Goal: Task Accomplishment & Management: Manage account settings

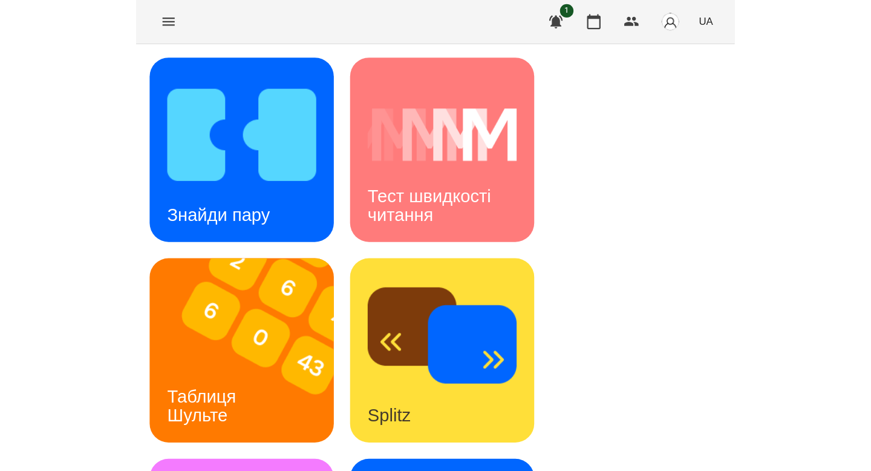
scroll to position [4, 0]
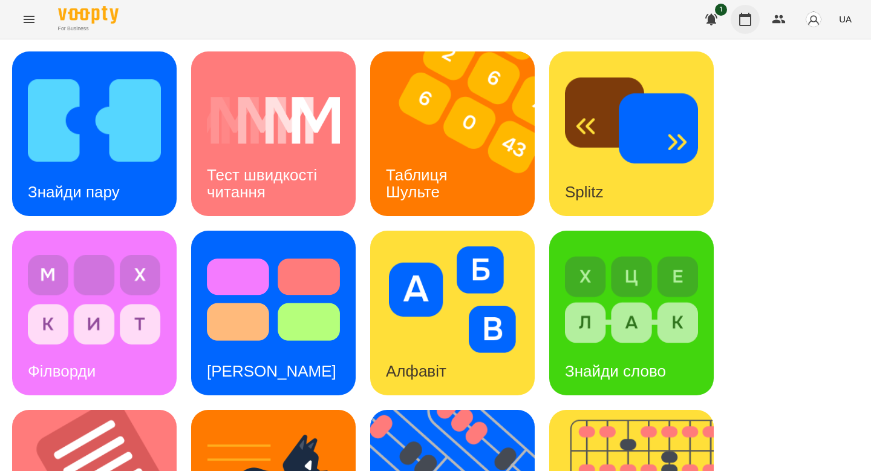
click at [534, 12] on icon "button" at bounding box center [745, 19] width 15 height 15
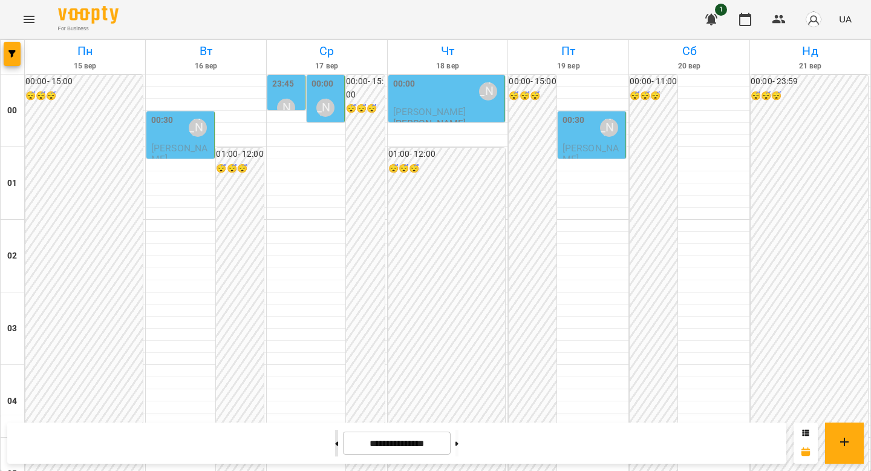
click at [335, 420] on button at bounding box center [336, 442] width 3 height 27
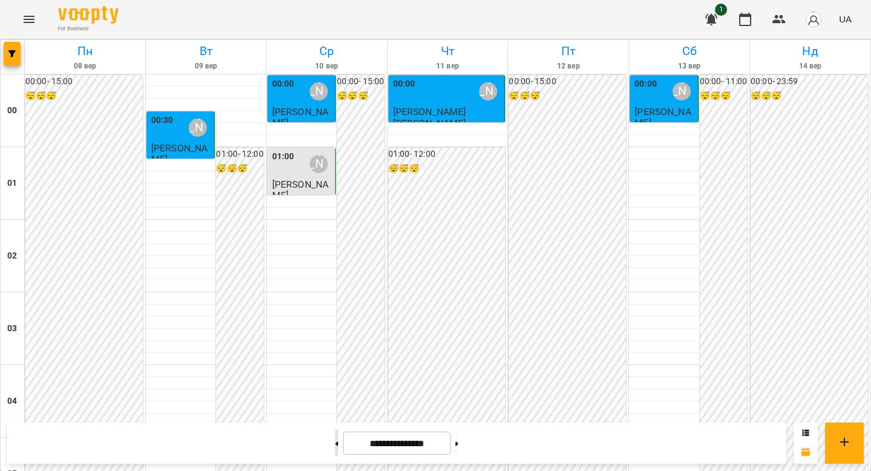
click at [335, 420] on button at bounding box center [336, 442] width 3 height 27
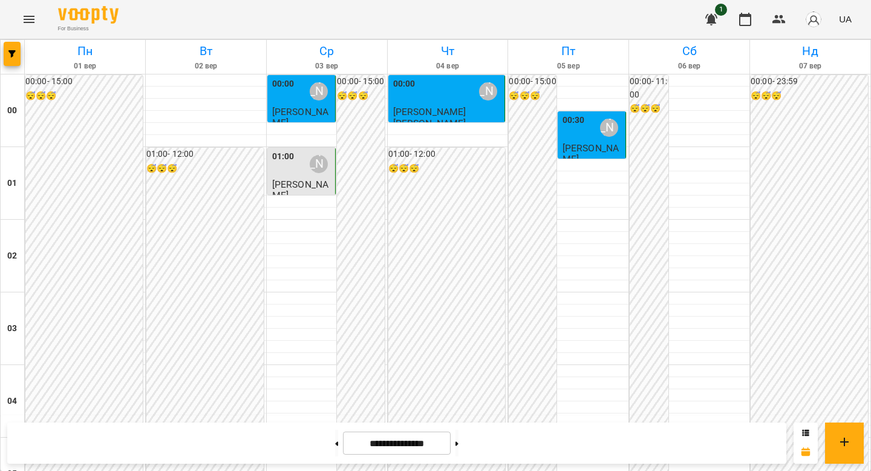
scroll to position [1373, 0]
click at [458, 420] on button at bounding box center [456, 442] width 3 height 27
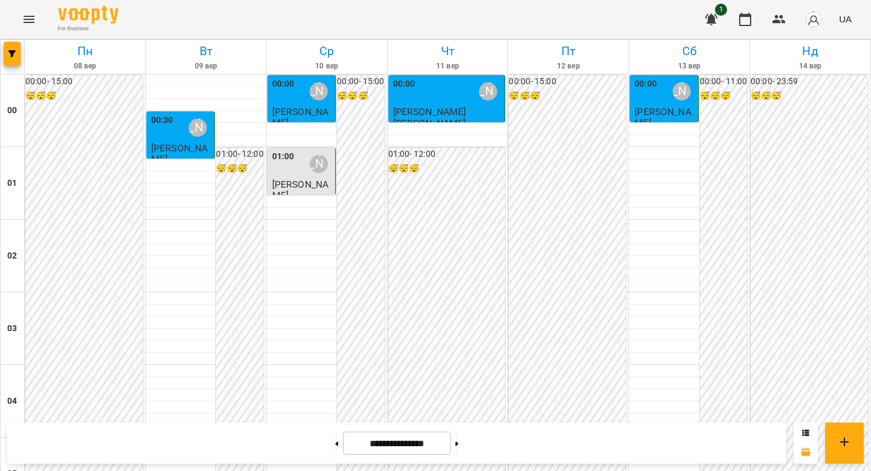
scroll to position [1103, 0]
click at [458, 420] on button at bounding box center [456, 442] width 3 height 27
type input "**********"
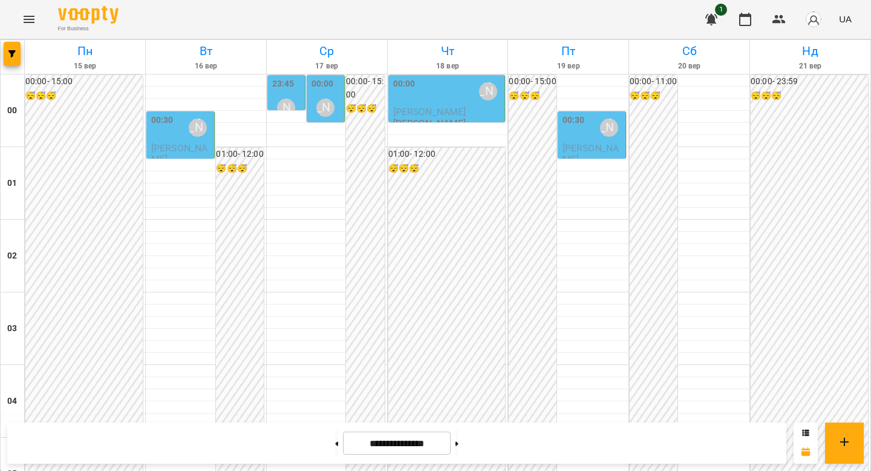
scroll to position [1127, 0]
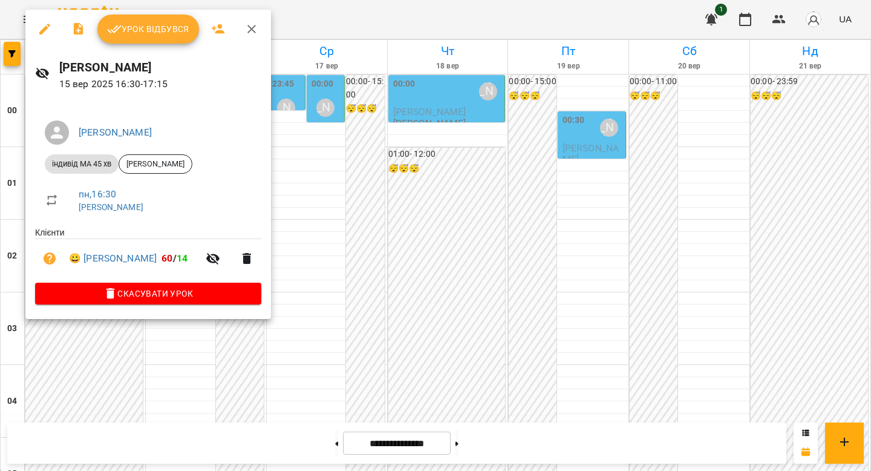
click at [159, 33] on span "Урок відбувся" at bounding box center [148, 29] width 82 height 15
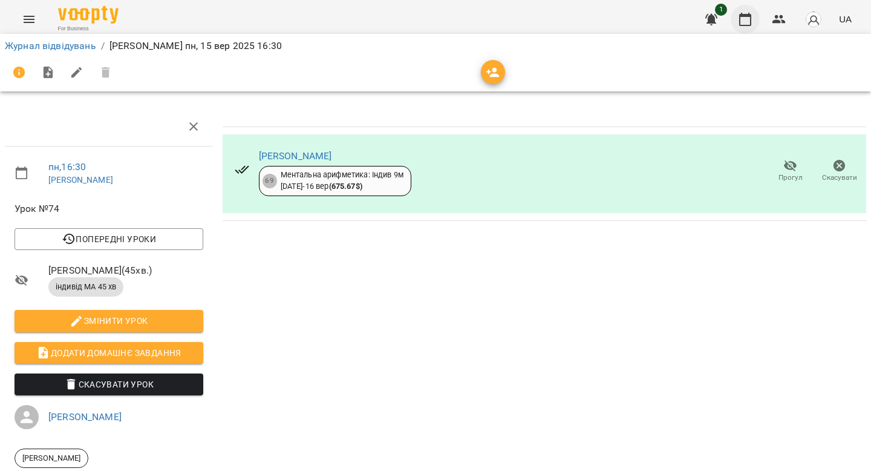
click at [534, 22] on icon "button" at bounding box center [745, 19] width 15 height 15
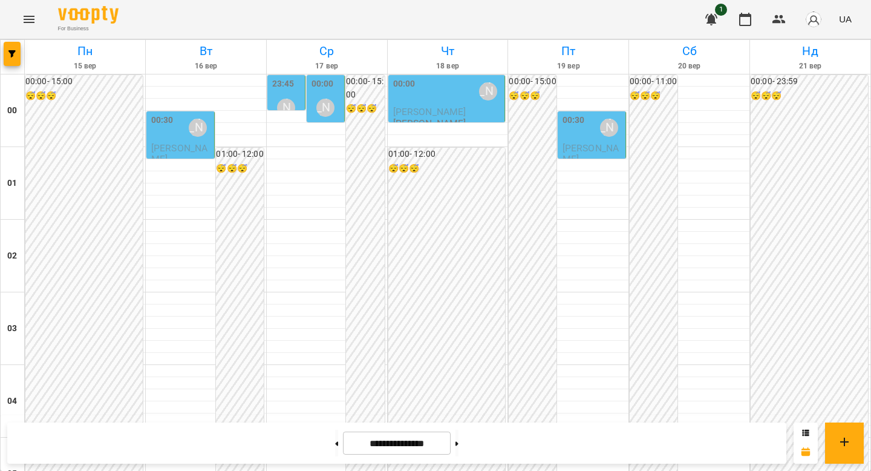
scroll to position [1329, 0]
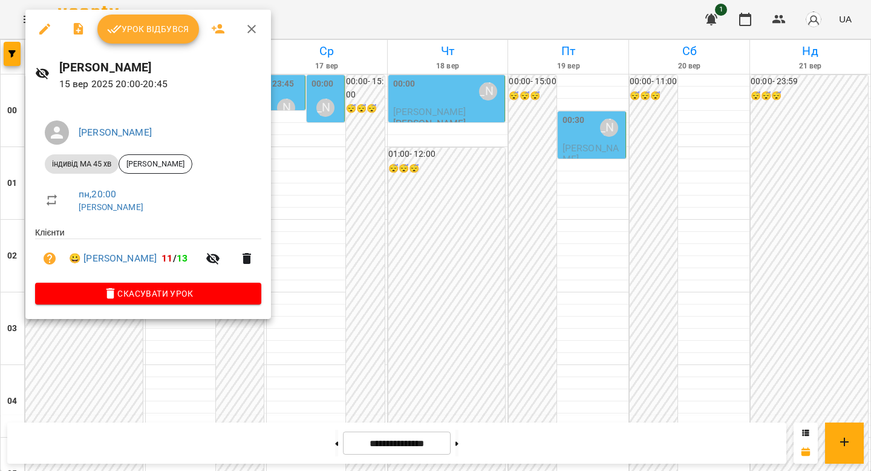
click at [156, 37] on button "Урок відбувся" at bounding box center [148, 29] width 102 height 29
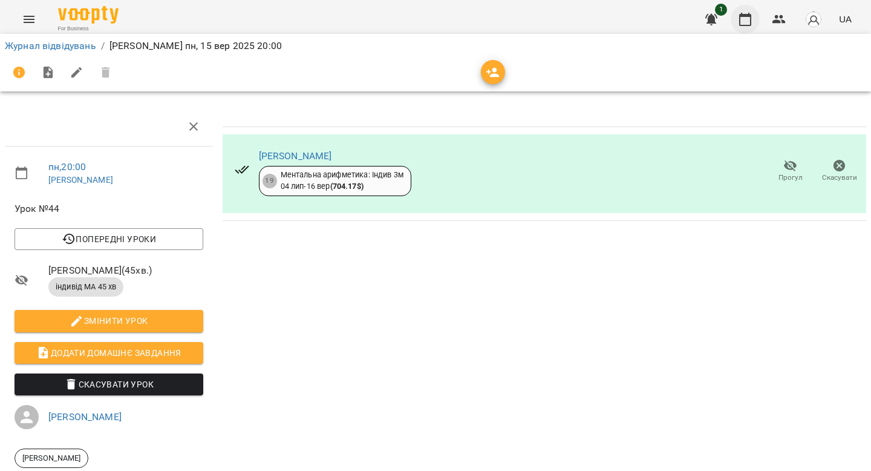
click at [534, 21] on icon "button" at bounding box center [745, 19] width 12 height 13
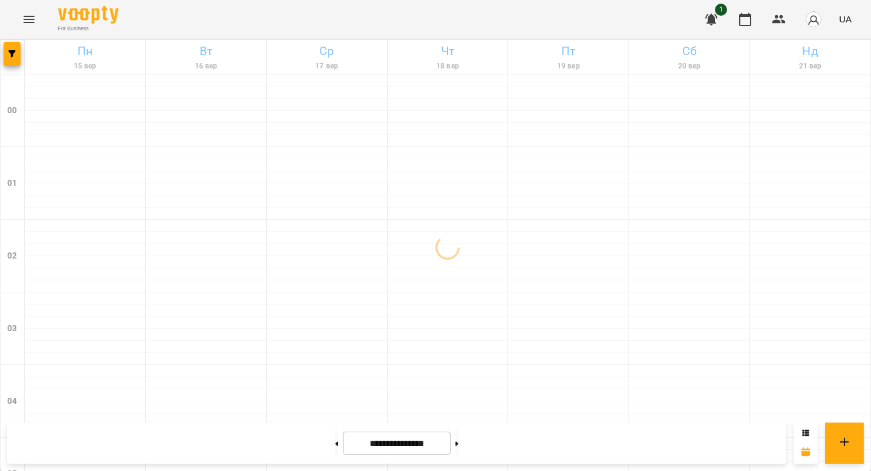
scroll to position [1400, 0]
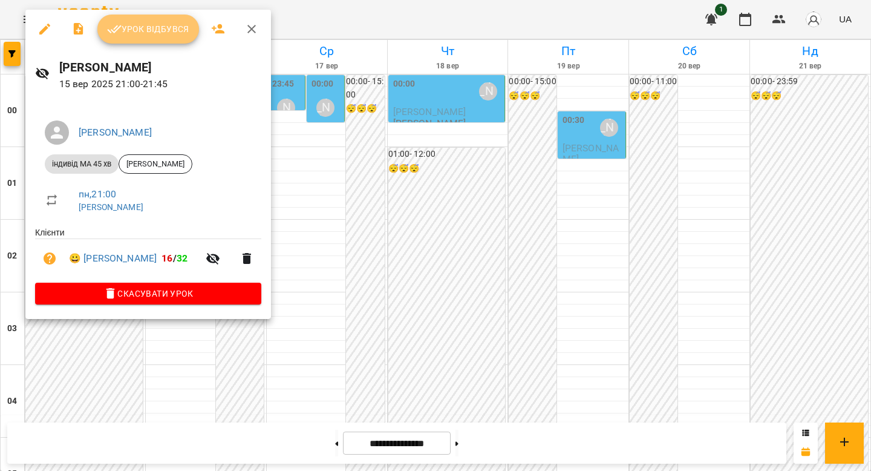
click at [127, 40] on button "Урок відбувся" at bounding box center [148, 29] width 102 height 29
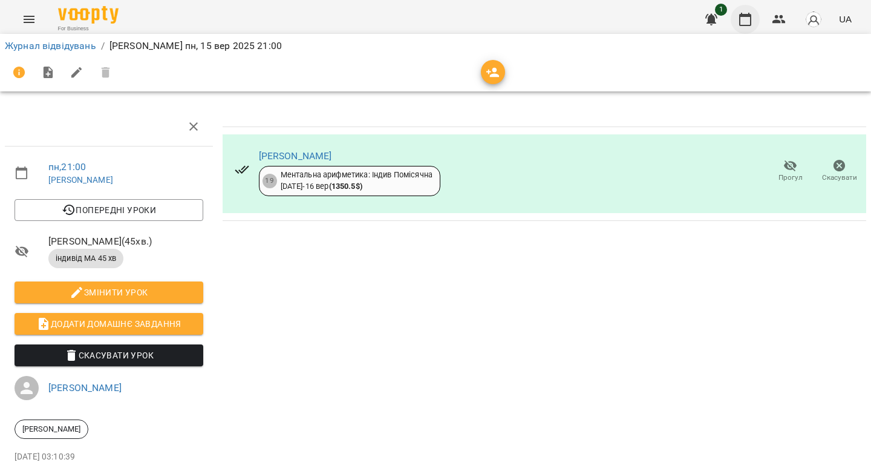
click at [534, 22] on button "button" at bounding box center [745, 19] width 29 height 29
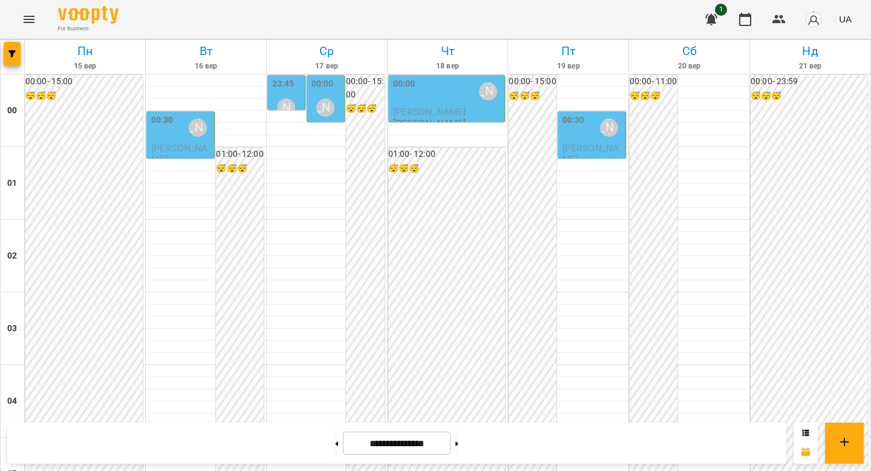
scroll to position [1400, 0]
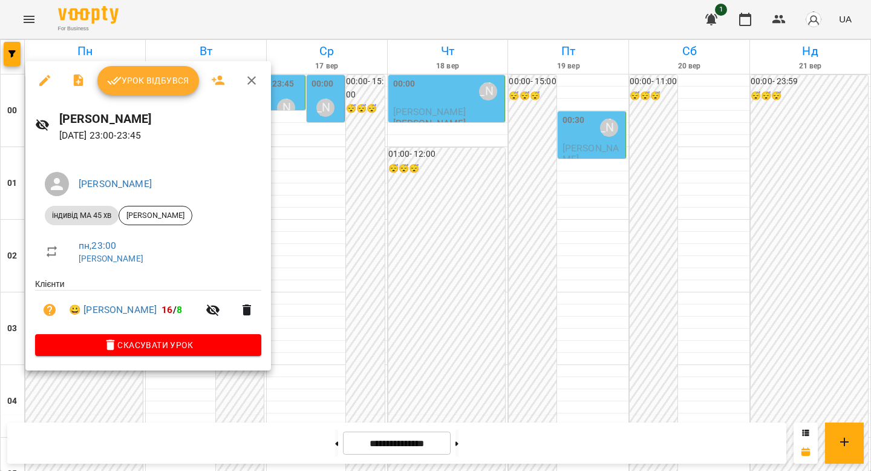
click at [166, 88] on button "Урок відбувся" at bounding box center [148, 80] width 102 height 29
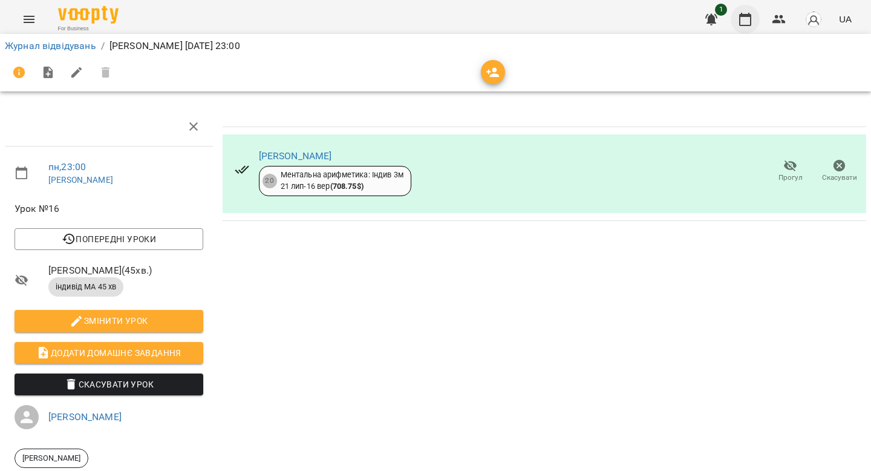
click at [534, 19] on button "button" at bounding box center [745, 19] width 29 height 29
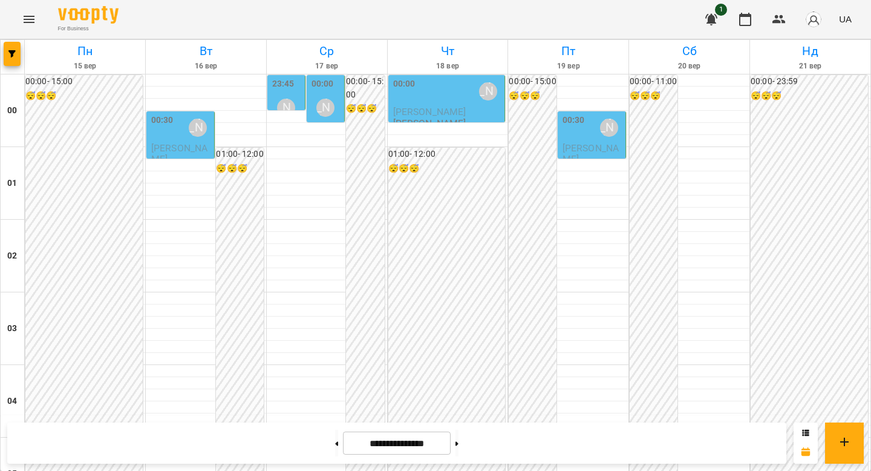
scroll to position [1087, 0]
click at [335, 420] on button at bounding box center [336, 442] width 3 height 27
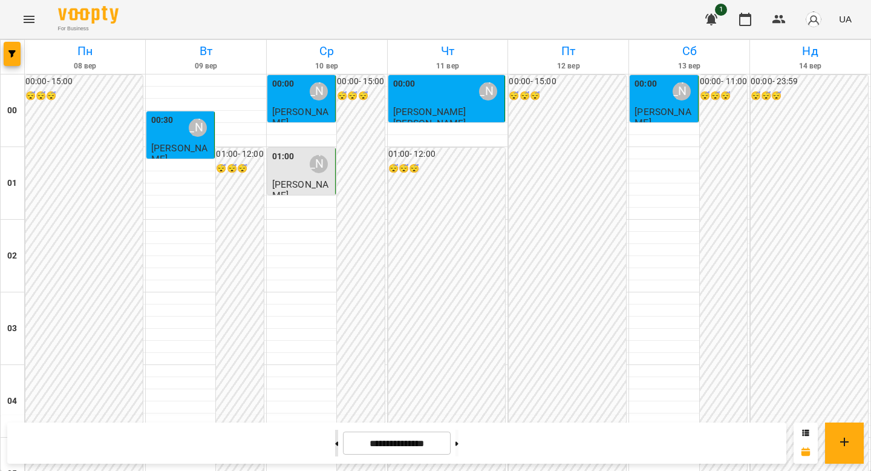
click at [335, 420] on button at bounding box center [336, 442] width 3 height 27
type input "**********"
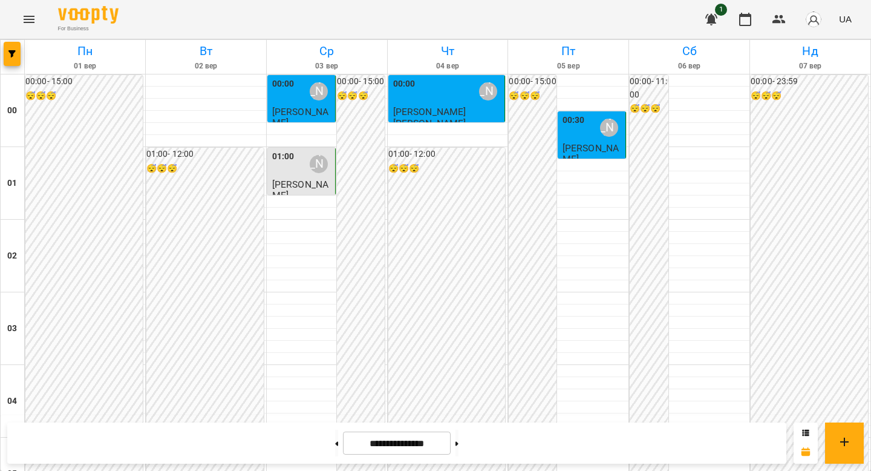
scroll to position [844, 0]
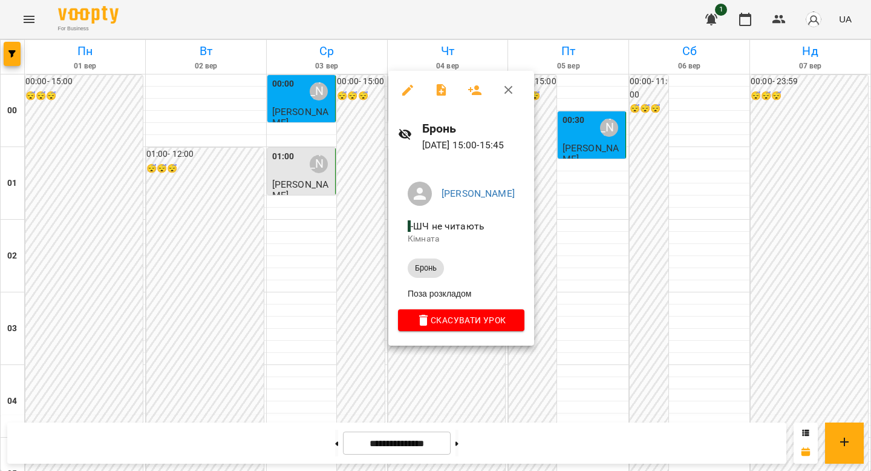
click at [534, 276] on div at bounding box center [435, 235] width 871 height 471
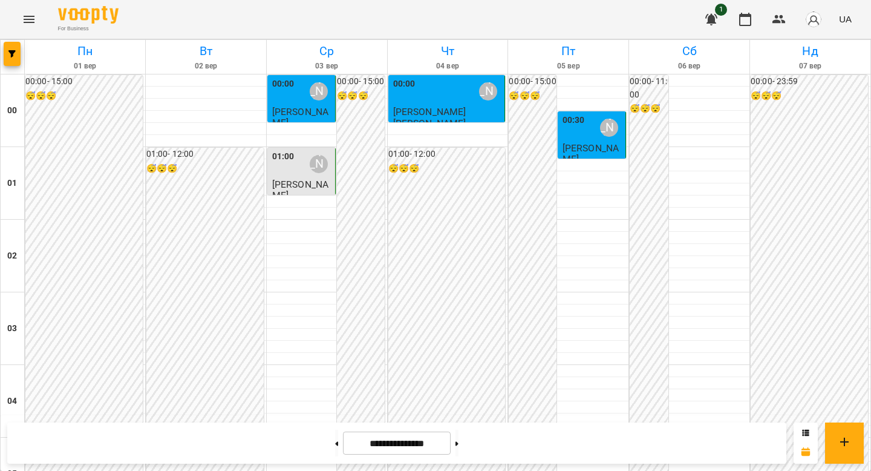
scroll to position [948, 0]
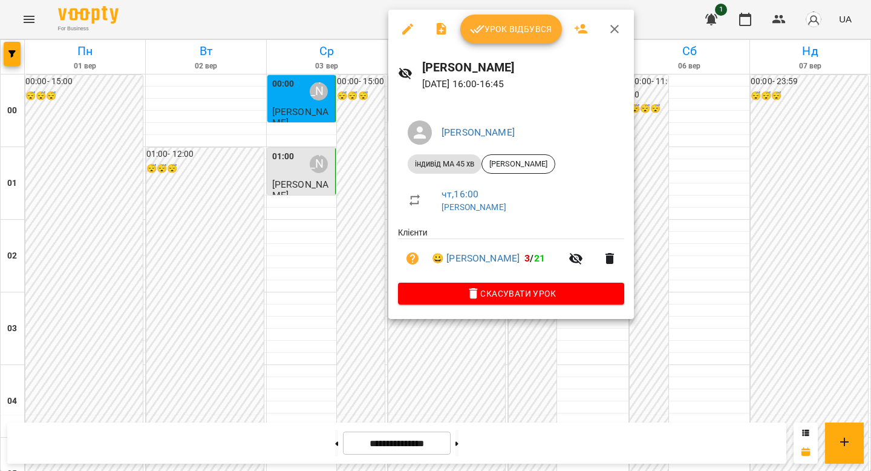
click at [493, 32] on span "Урок відбувся" at bounding box center [511, 29] width 82 height 15
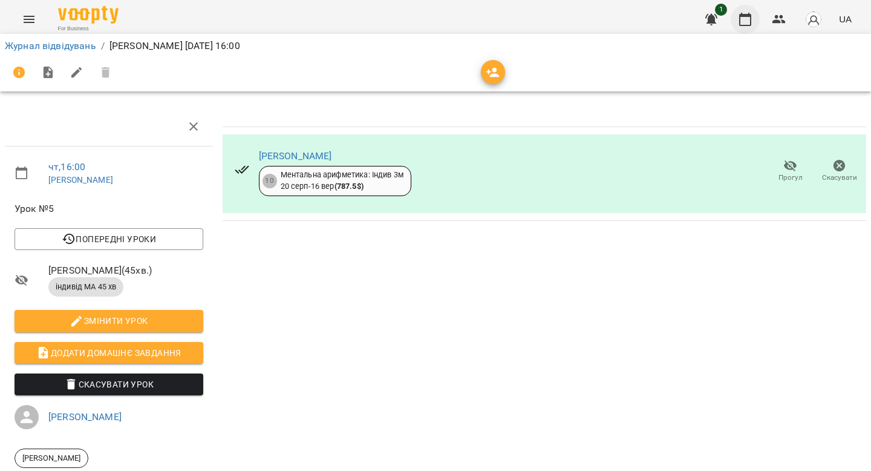
click at [534, 16] on icon "button" at bounding box center [745, 19] width 12 height 13
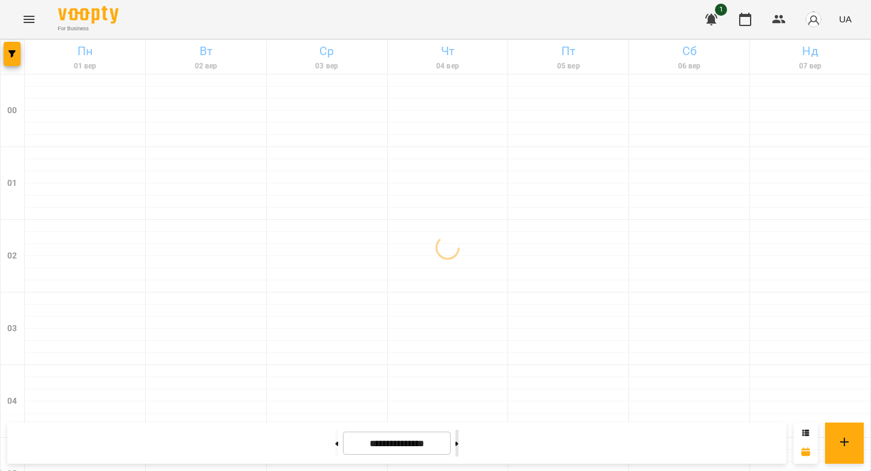
click at [458, 420] on icon at bounding box center [456, 443] width 3 height 5
type input "**********"
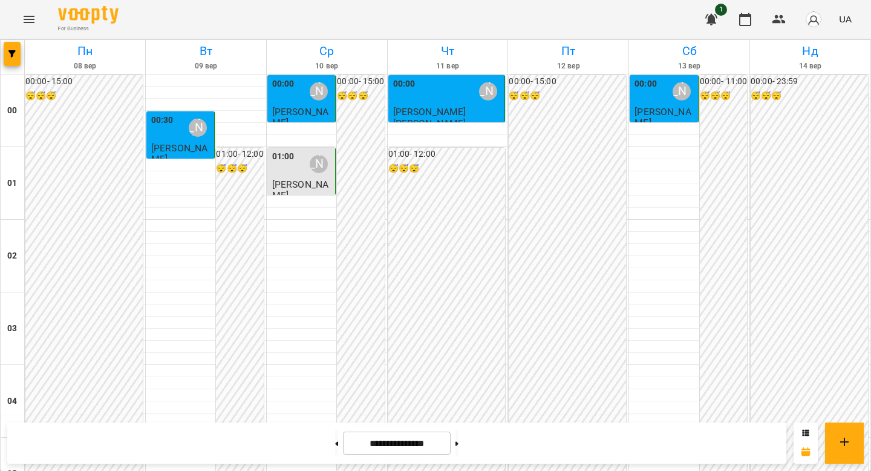
scroll to position [1086, 0]
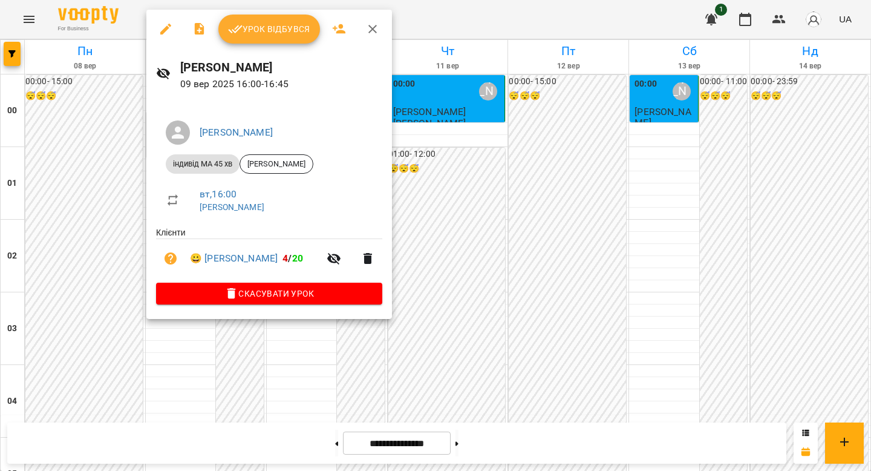
click at [292, 40] on button "Урок відбувся" at bounding box center [269, 29] width 102 height 29
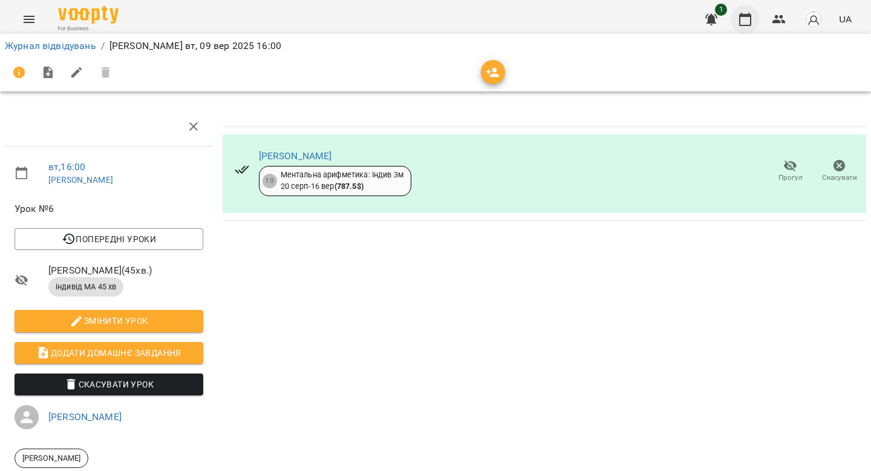
click at [534, 23] on icon "button" at bounding box center [745, 19] width 15 height 15
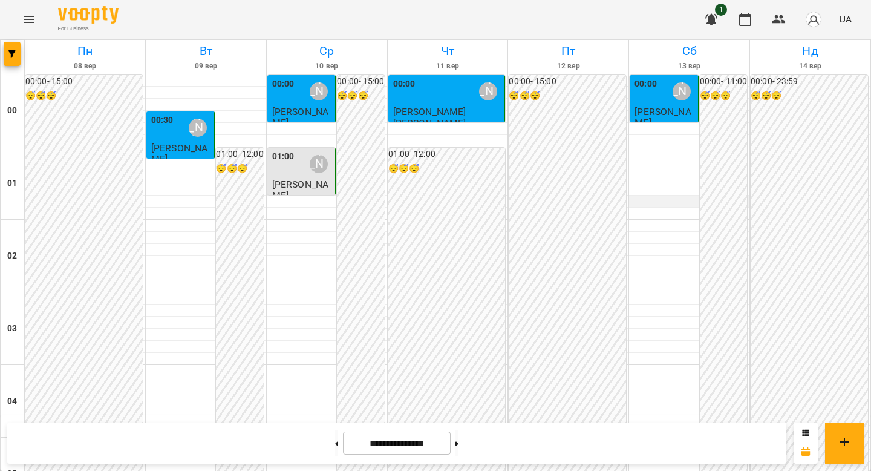
scroll to position [965, 0]
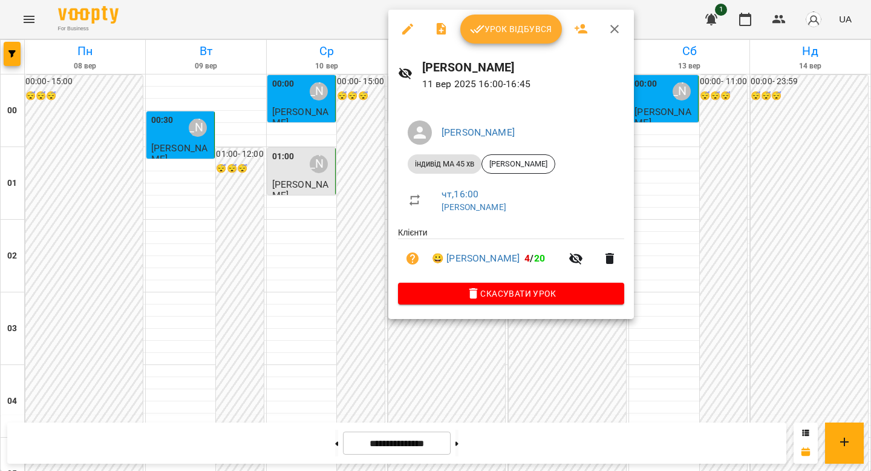
click at [523, 22] on span "Урок відбувся" at bounding box center [511, 29] width 82 height 15
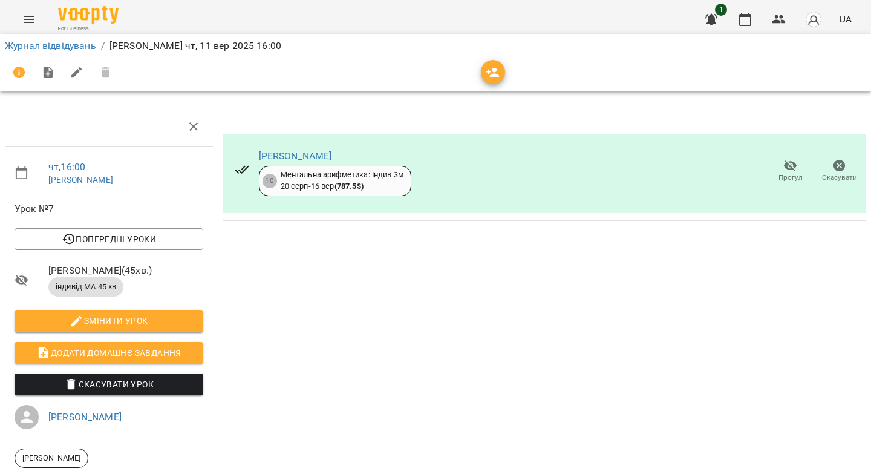
scroll to position [14, 0]
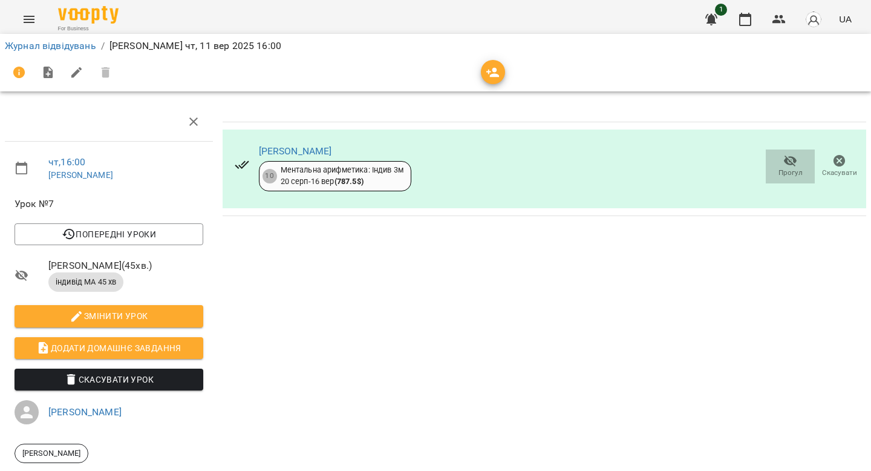
click at [534, 168] on span "Прогул" at bounding box center [790, 173] width 24 height 10
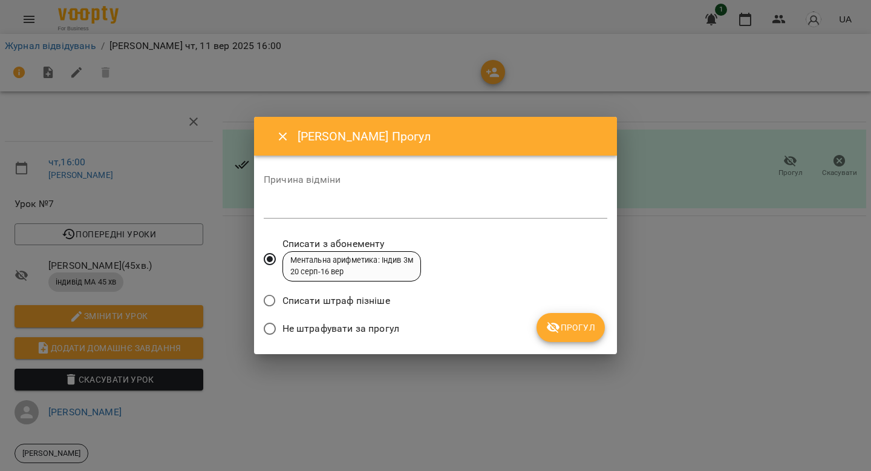
click at [534, 321] on span "Прогул" at bounding box center [570, 327] width 49 height 15
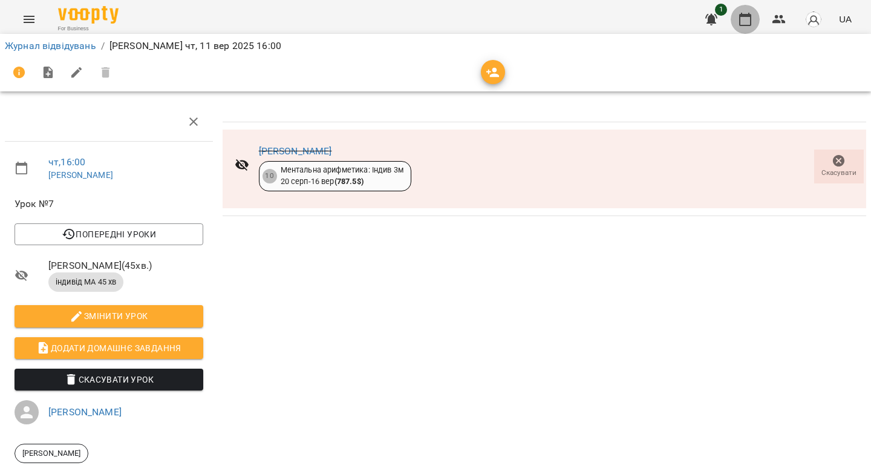
click at [534, 27] on button "button" at bounding box center [745, 19] width 29 height 29
